Goal: Check status: Check status

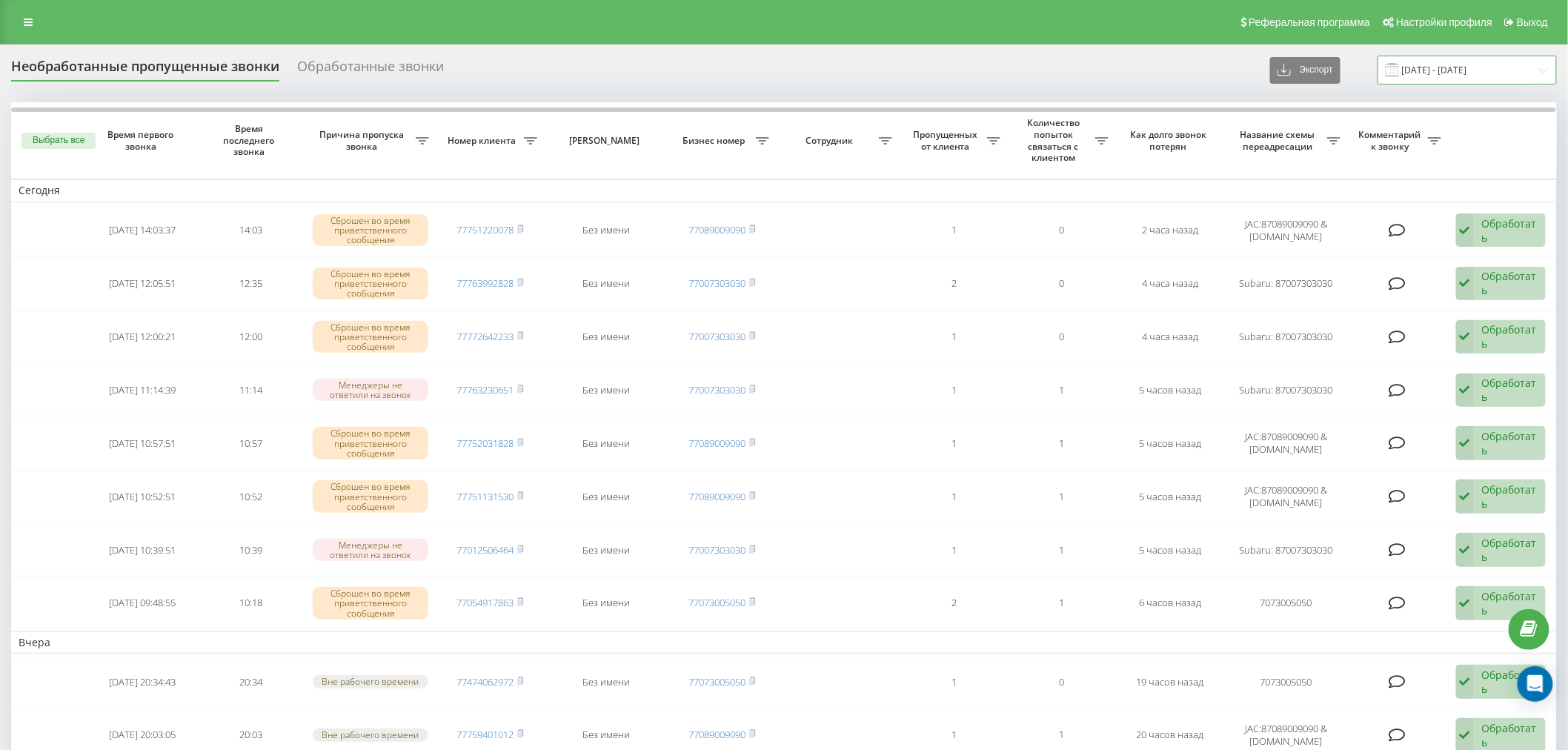
click at [1456, 68] on input "19.08.2025 - 20.08.2025" at bounding box center [1467, 70] width 180 height 29
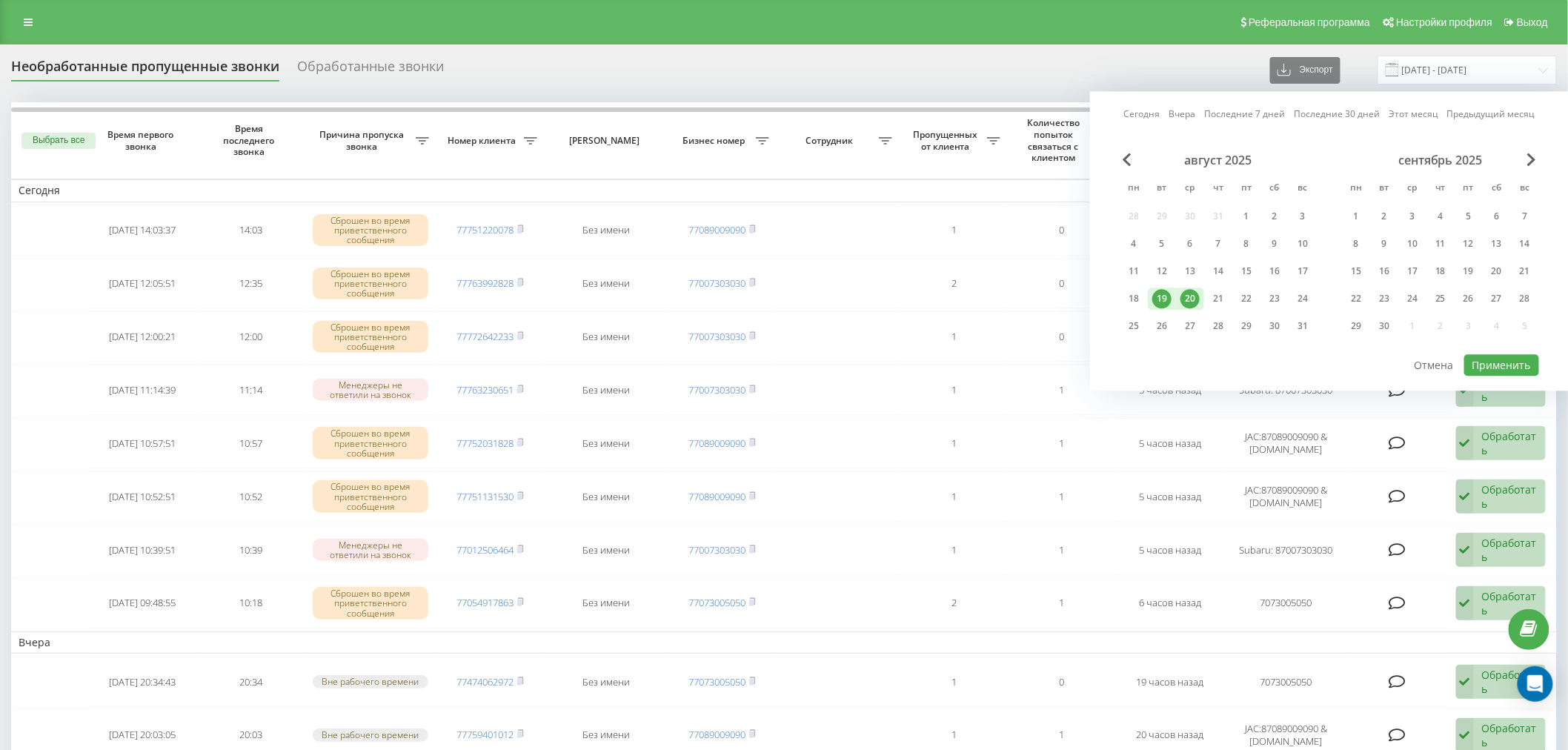
click at [1192, 298] on div "20" at bounding box center [1190, 298] width 19 height 19
click at [1507, 360] on button "Применить" at bounding box center [1501, 365] width 75 height 22
type input "[DATE] - [DATE]"
